Goal: Navigation & Orientation: Find specific page/section

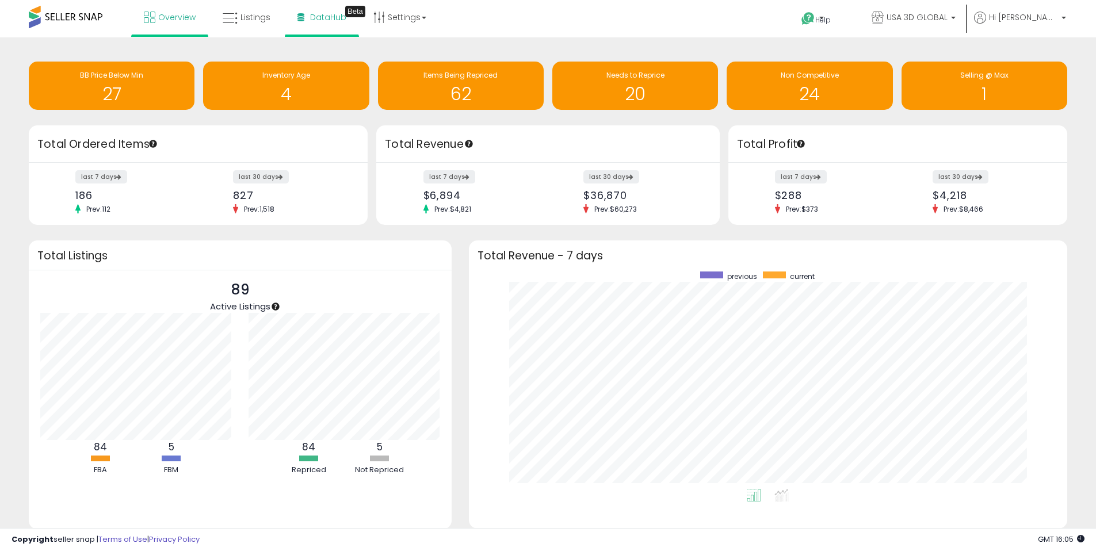
scroll to position [218, 576]
click at [323, 13] on span "DataHub" at bounding box center [328, 18] width 36 height 12
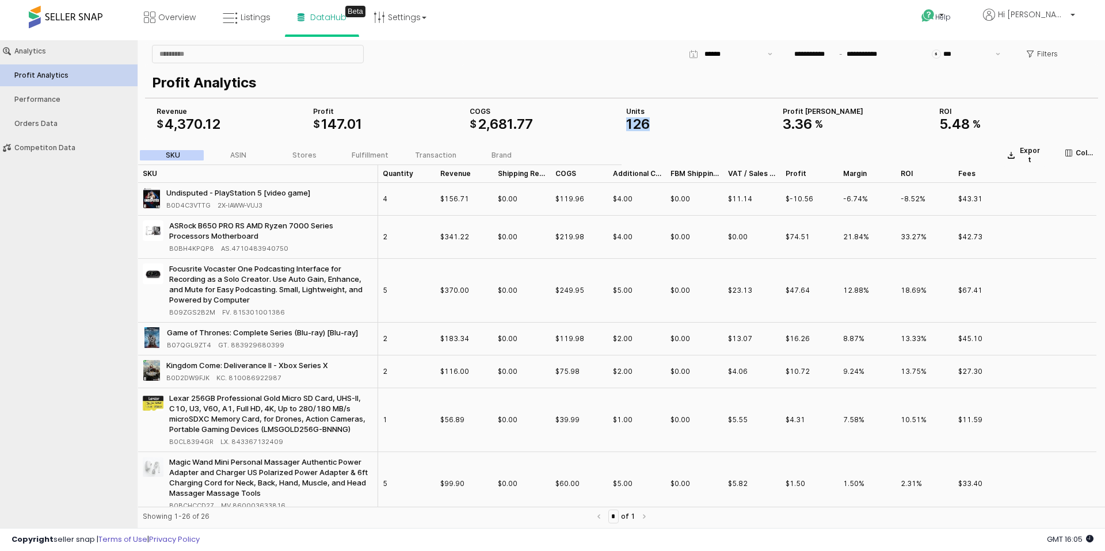
drag, startPoint x: 655, startPoint y: 121, endPoint x: 623, endPoint y: 125, distance: 32.5
click at [623, 125] on div "Units 126" at bounding box center [700, 119] width 157 height 28
click at [719, 123] on div "126" at bounding box center [699, 124] width 147 height 14
